Goal: Information Seeking & Learning: Learn about a topic

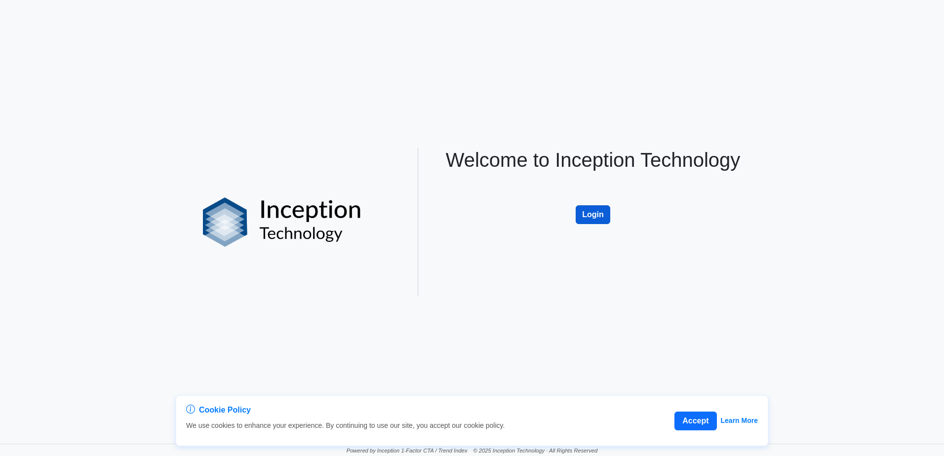
click at [598, 214] on button "Login" at bounding box center [593, 214] width 35 height 19
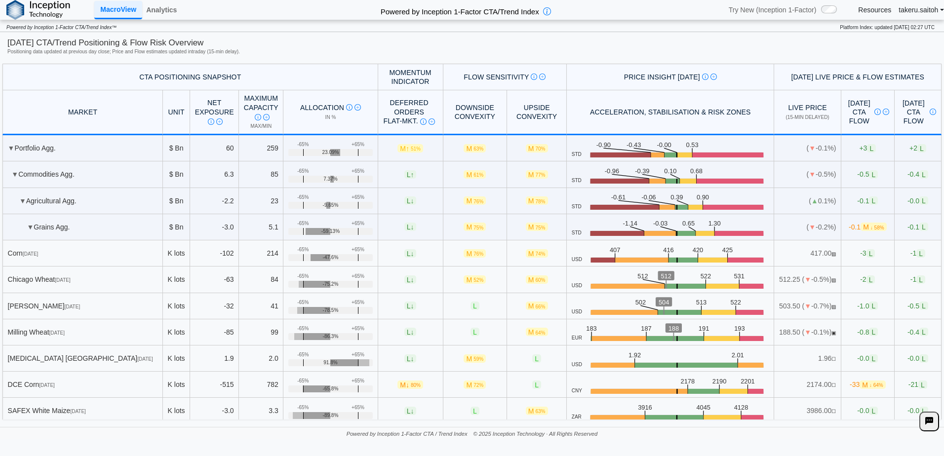
click at [162, 0] on div "Analytics" at bounding box center [161, 10] width 39 height 20
click at [162, 8] on link "Analytics" at bounding box center [161, 9] width 39 height 17
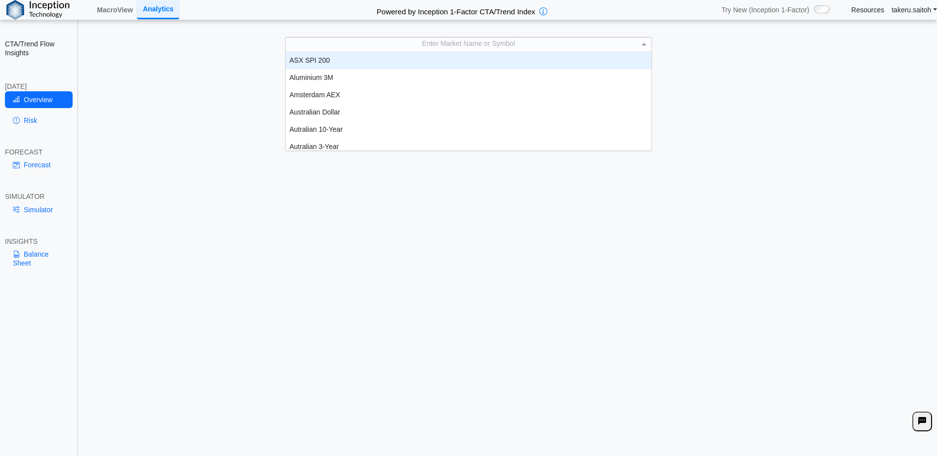
click at [482, 49] on div "Enter Market Name or Symbol" at bounding box center [468, 45] width 366 height 14
click at [482, 47] on div "Enter Market Name or Symbol" at bounding box center [468, 45] width 366 height 14
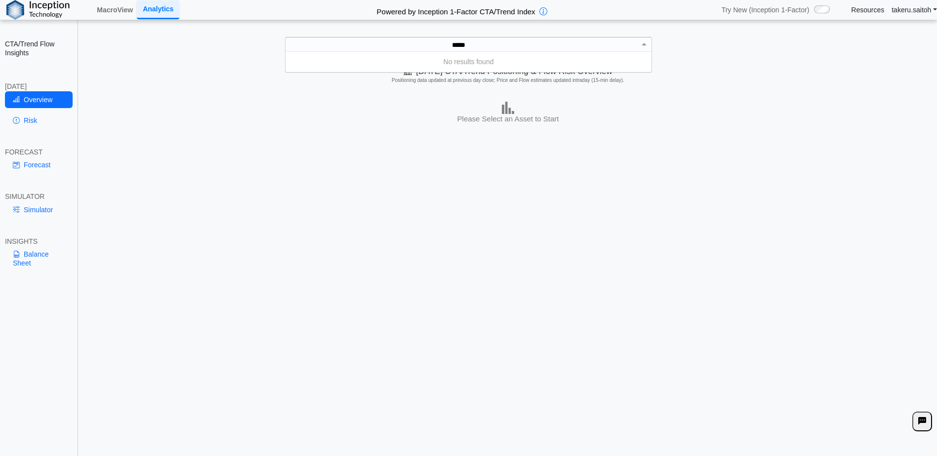
type input "****"
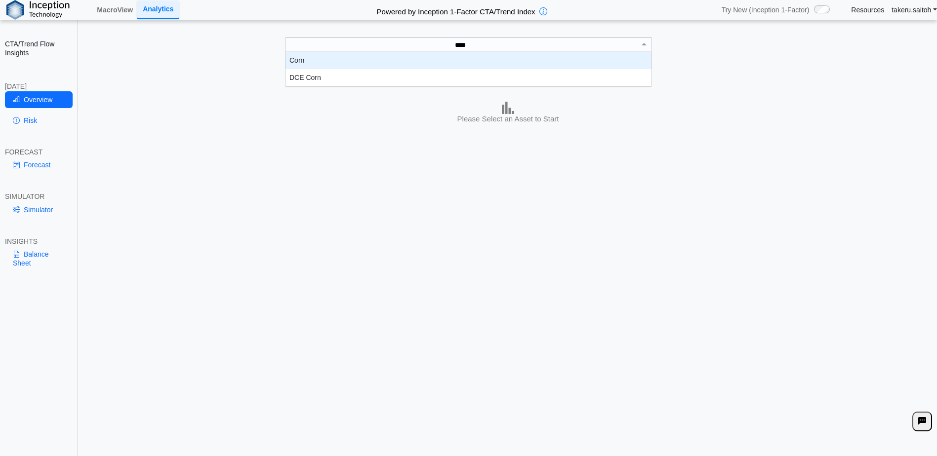
scroll to position [27, 358]
click at [427, 60] on div "Corn" at bounding box center [468, 60] width 366 height 17
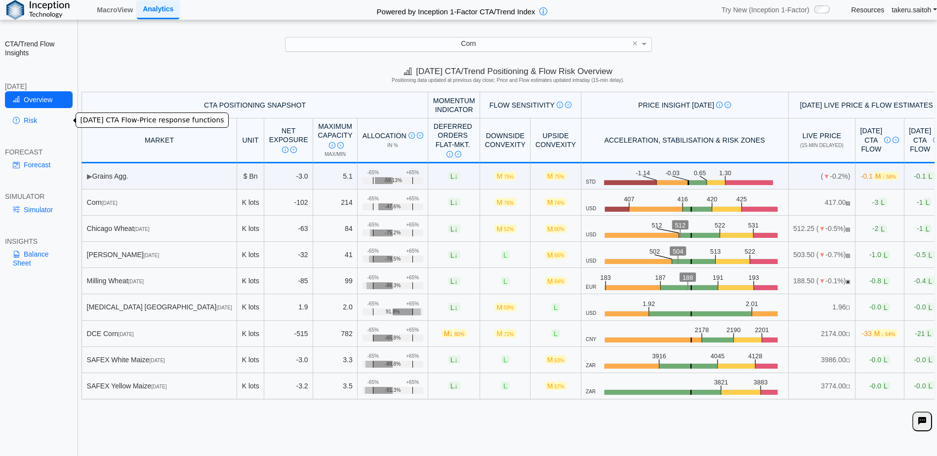
click at [34, 122] on link "Risk" at bounding box center [39, 120] width 68 height 17
